Goal: Register for event/course: Sign up to attend an event or enroll in a course

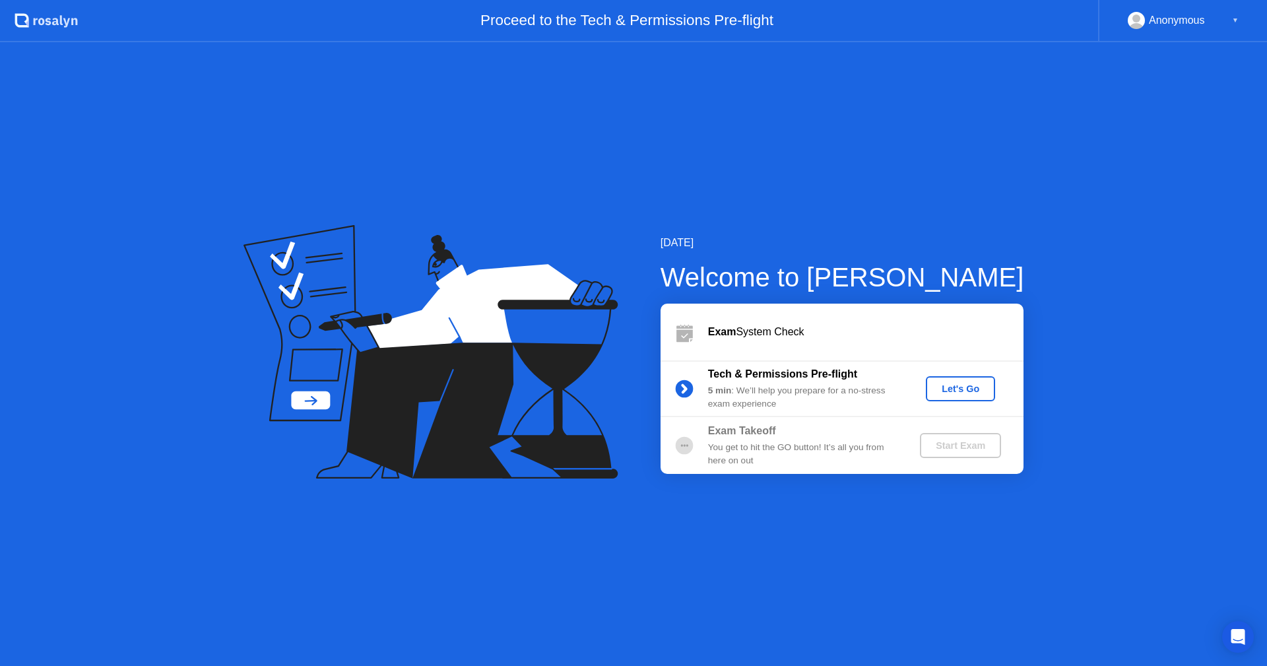
click at [942, 393] on div "Let's Go" at bounding box center [960, 388] width 59 height 11
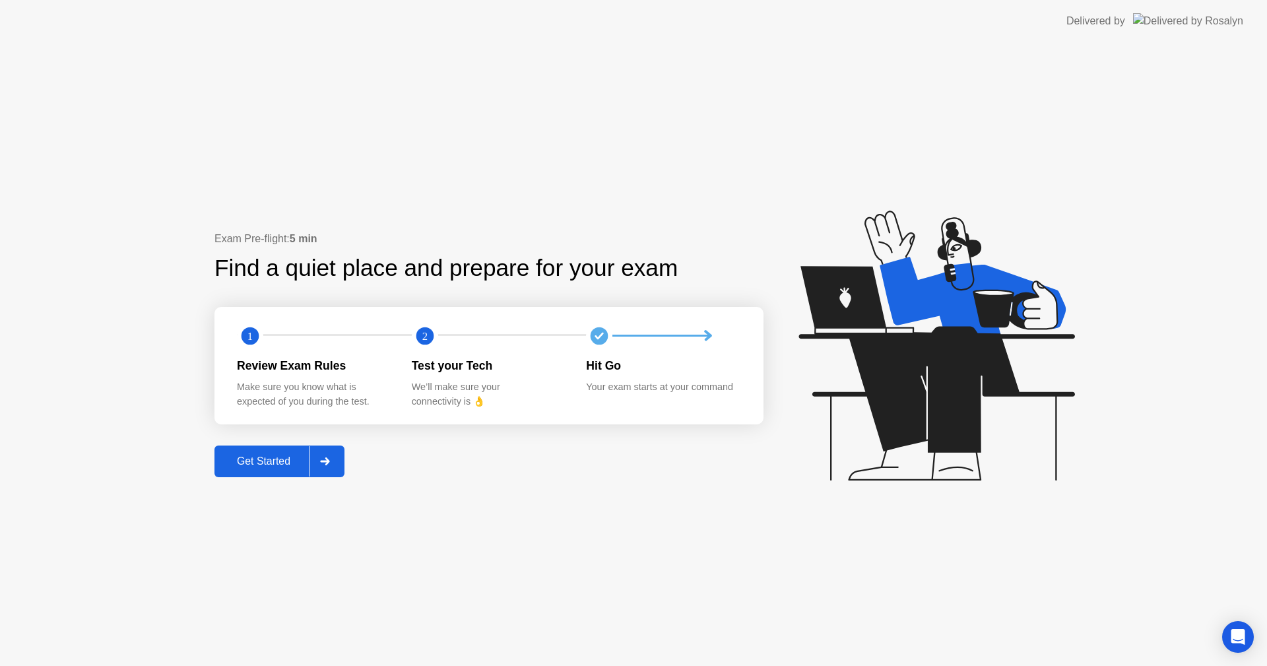
click at [247, 467] on div "Get Started" at bounding box center [263, 461] width 90 height 12
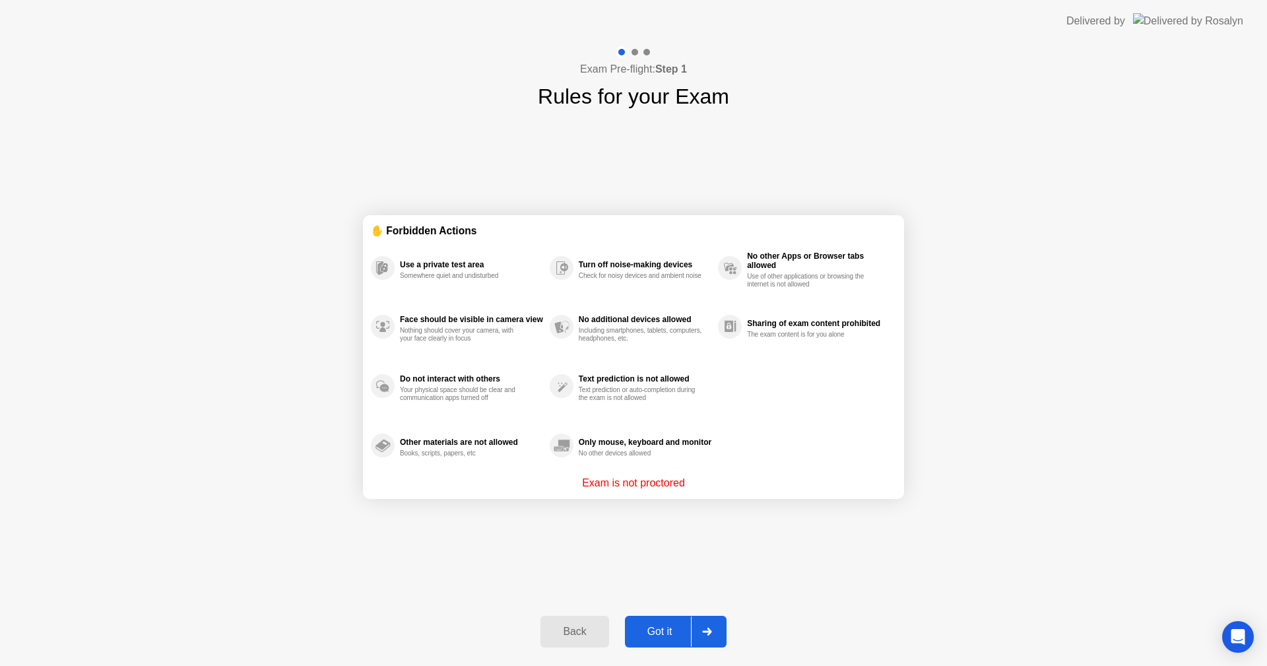
click at [708, 623] on div at bounding box center [707, 631] width 32 height 30
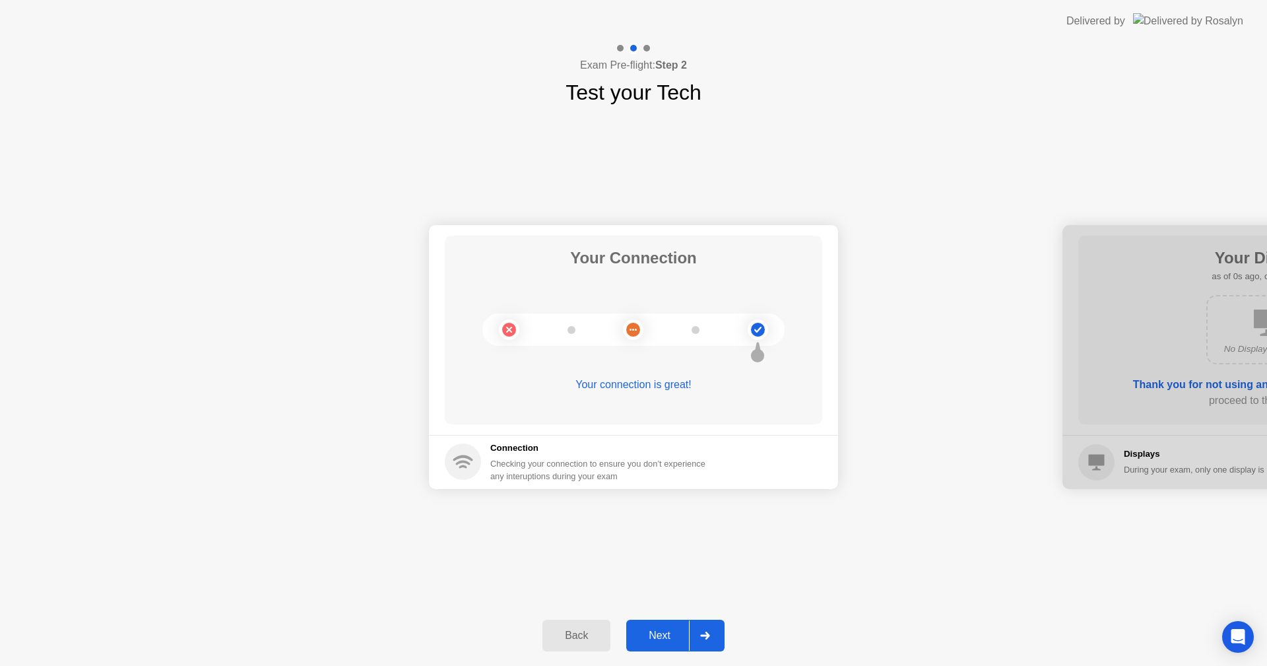
click at [715, 636] on div at bounding box center [705, 635] width 32 height 30
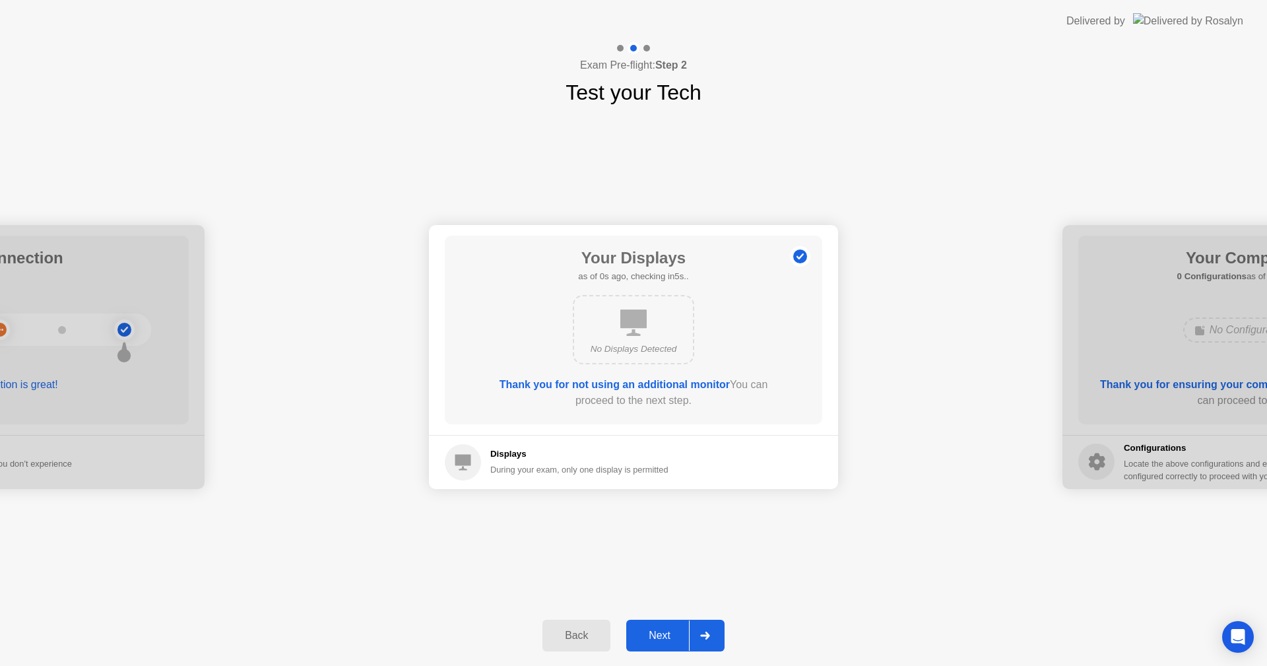
click at [715, 636] on div at bounding box center [705, 635] width 32 height 30
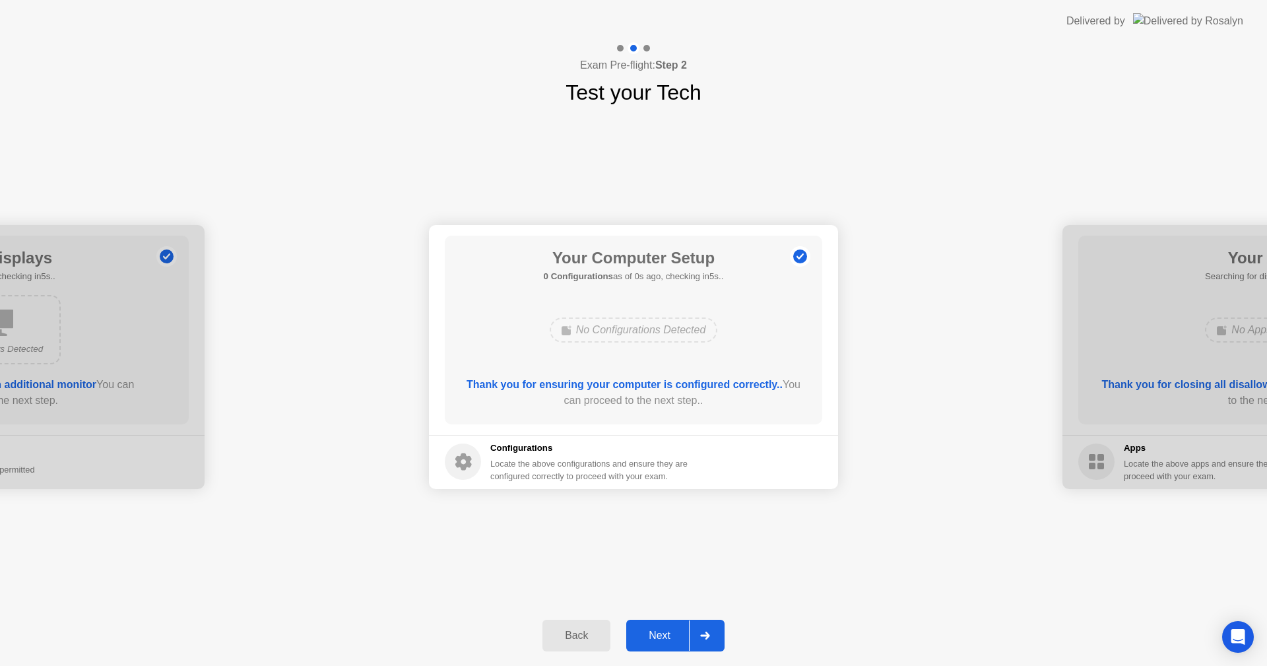
click at [715, 636] on div at bounding box center [705, 635] width 32 height 30
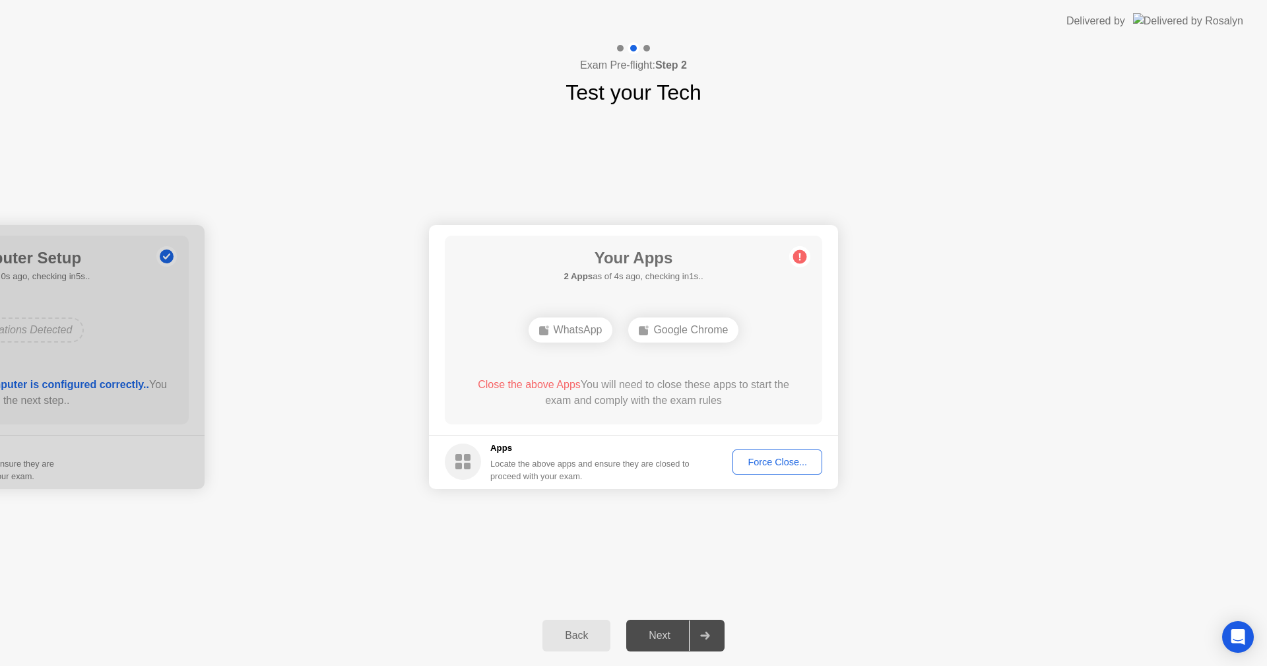
click at [769, 459] on div "Force Close..." at bounding box center [777, 462] width 81 height 11
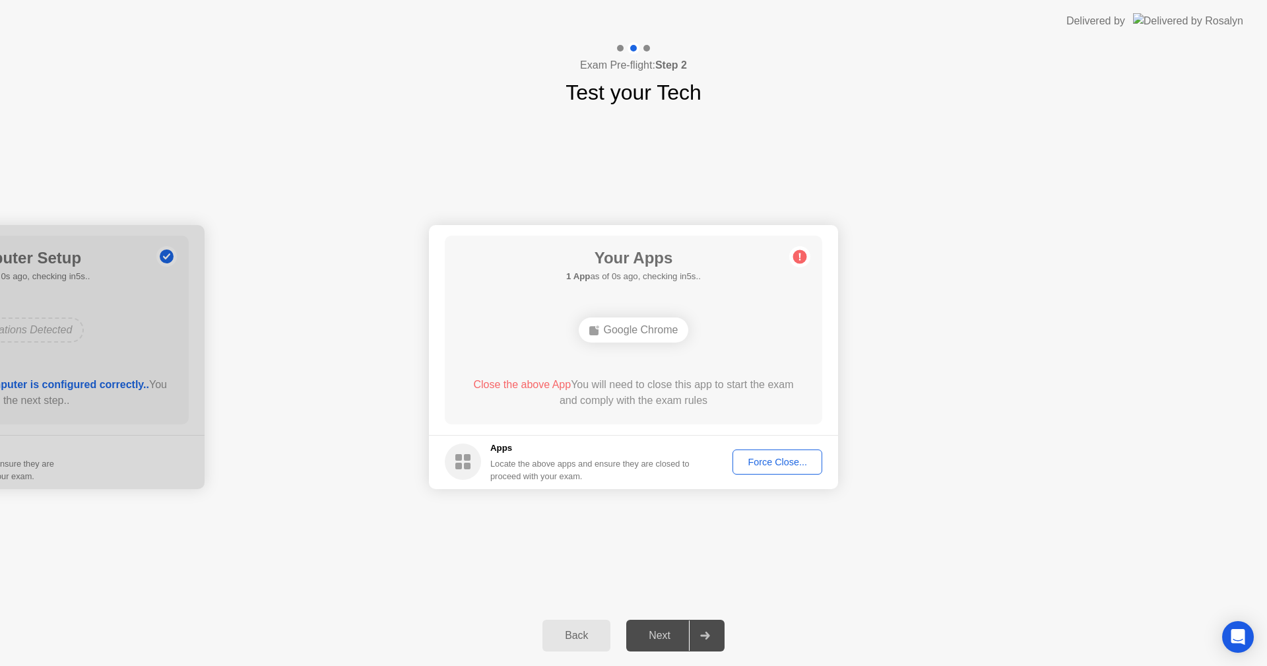
click at [760, 462] on div "Force Close..." at bounding box center [777, 462] width 81 height 11
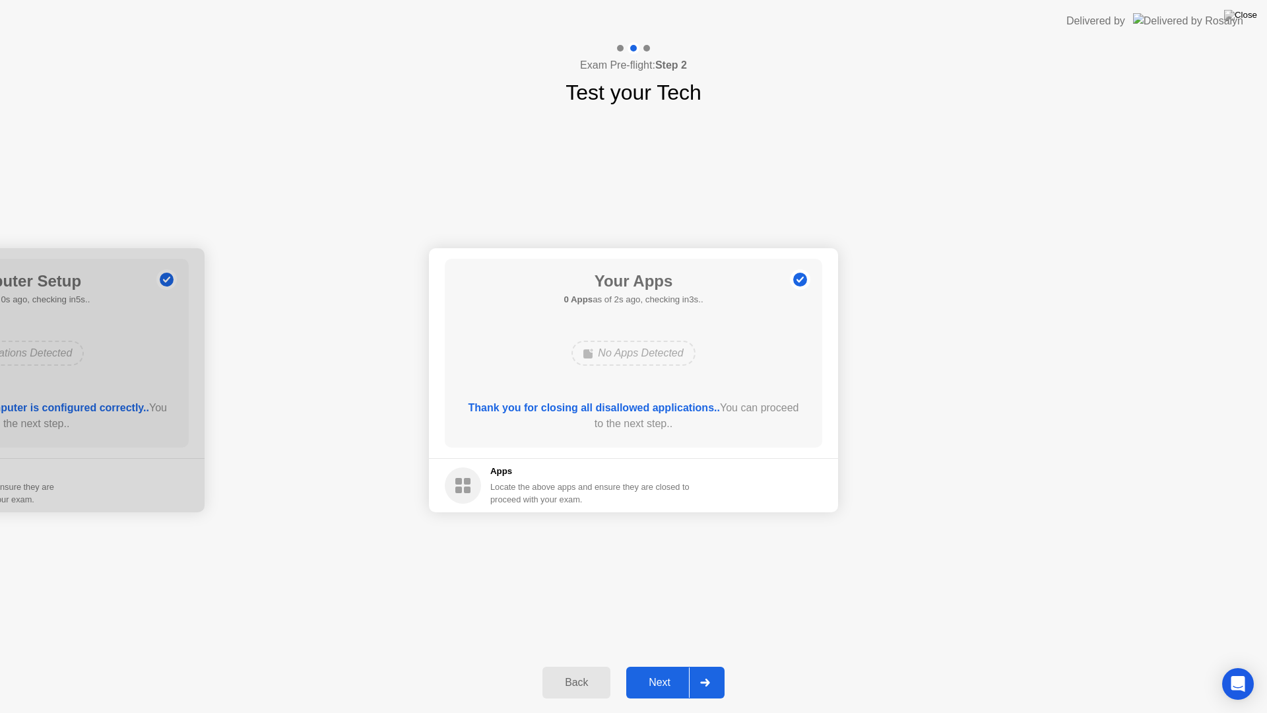
click at [680, 665] on div "Next" at bounding box center [659, 682] width 59 height 12
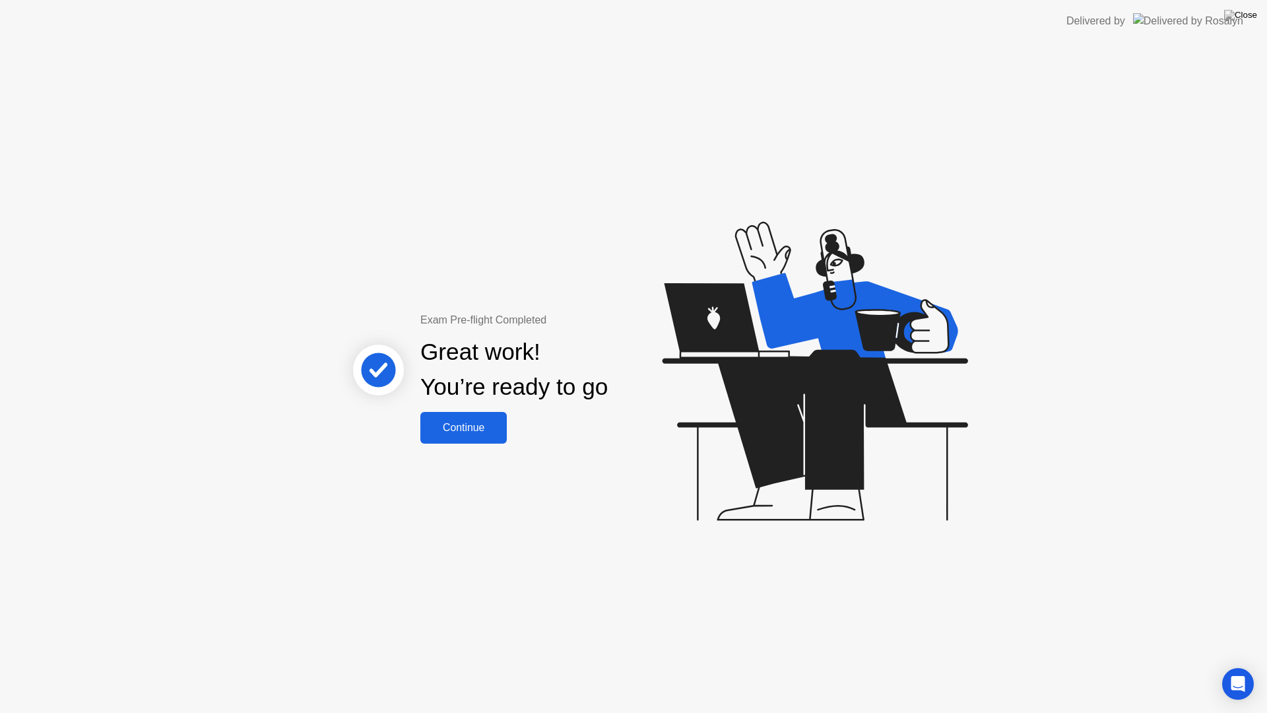
click at [476, 422] on div "Continue" at bounding box center [463, 428] width 79 height 12
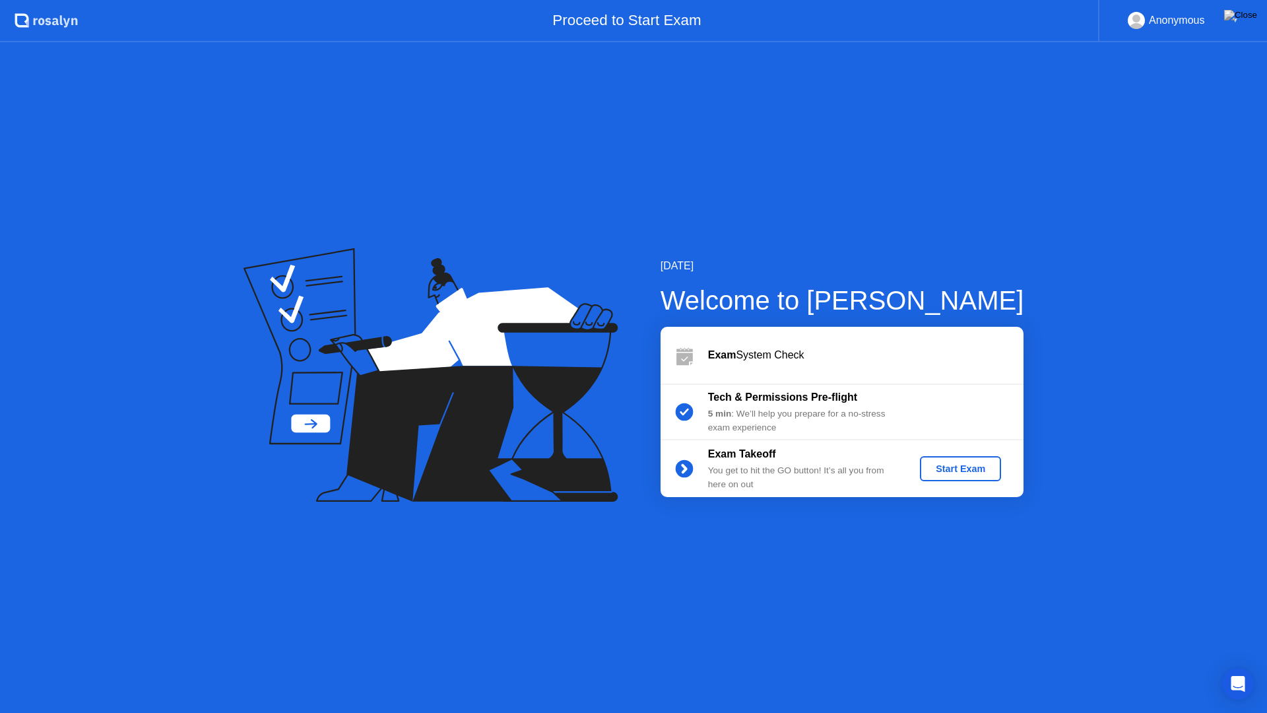
click at [938, 477] on button "Start Exam" at bounding box center [960, 468] width 81 height 25
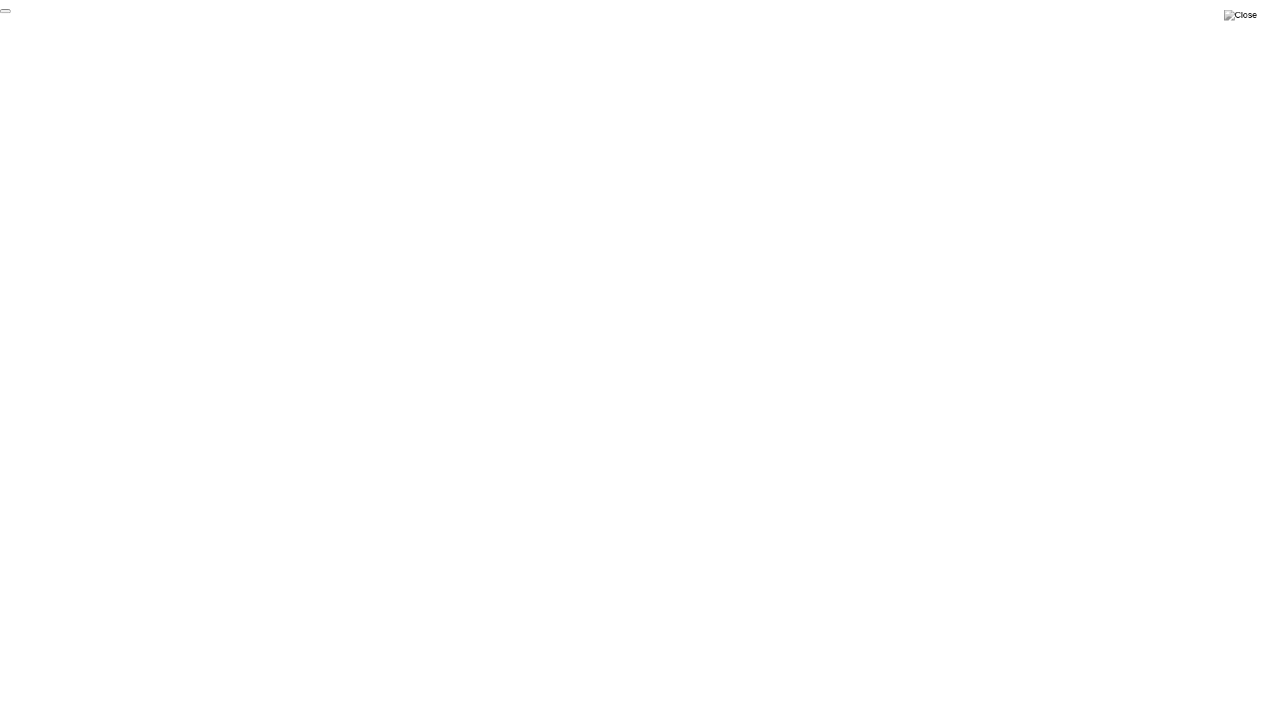
click div "End Proctoring Session"
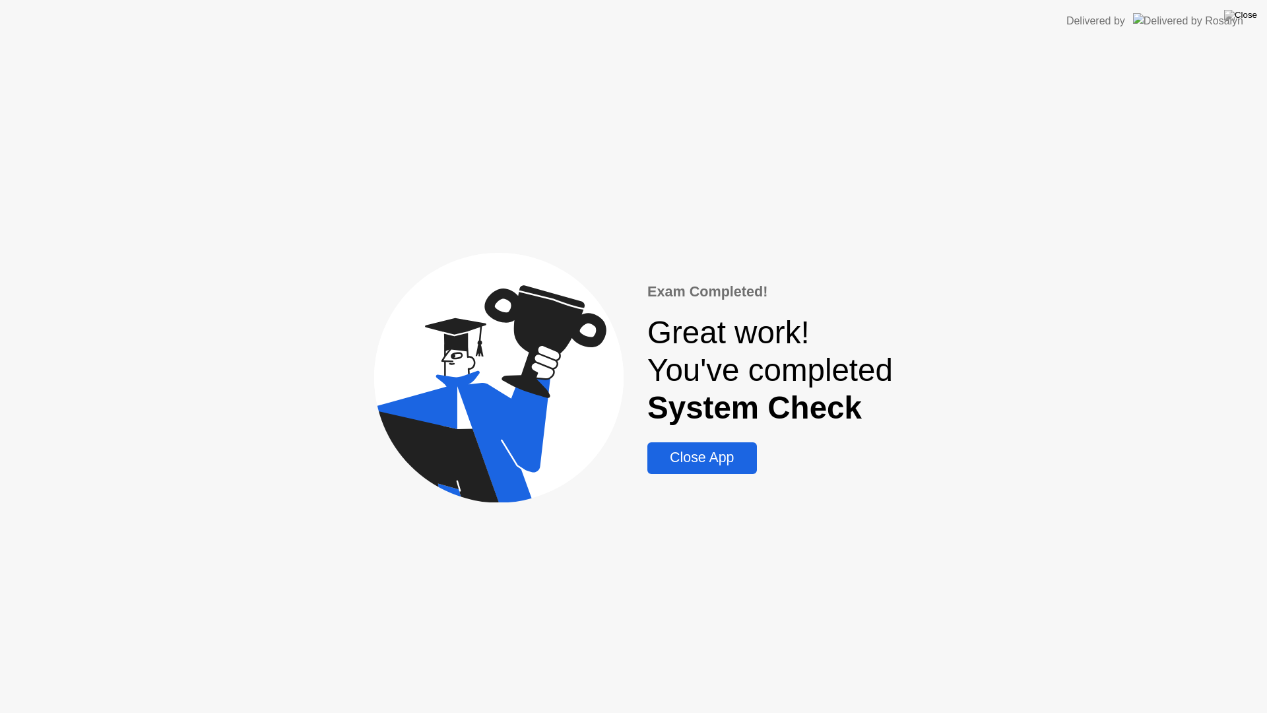
click at [703, 461] on div "Close App" at bounding box center [701, 457] width 101 height 16
